Goal: Check status

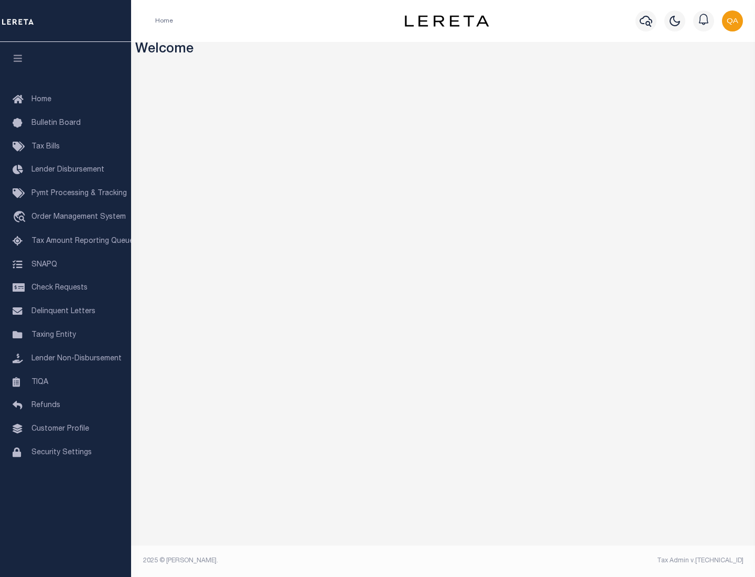
click at [66, 288] on span "Check Requests" at bounding box center [59, 287] width 56 height 7
select select "50"
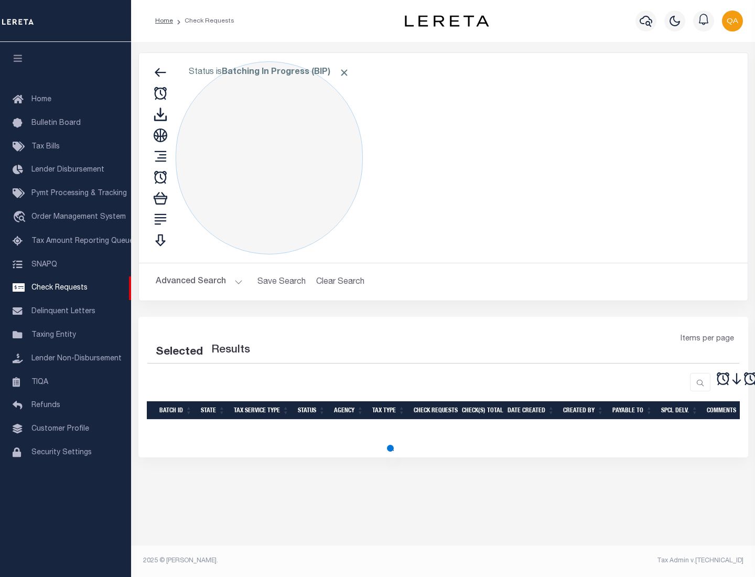
select select "50"
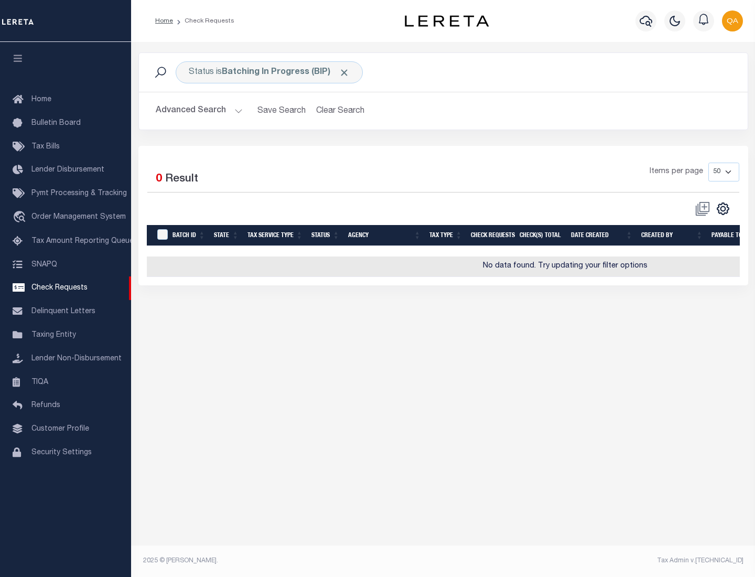
click at [344, 72] on span "Click to Remove" at bounding box center [344, 72] width 11 height 11
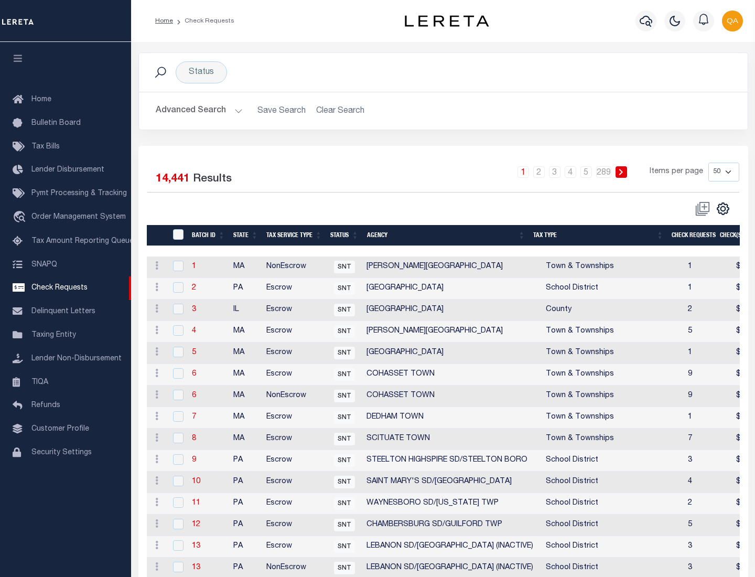
scroll to position [505, 0]
